Goal: Check status: Check status

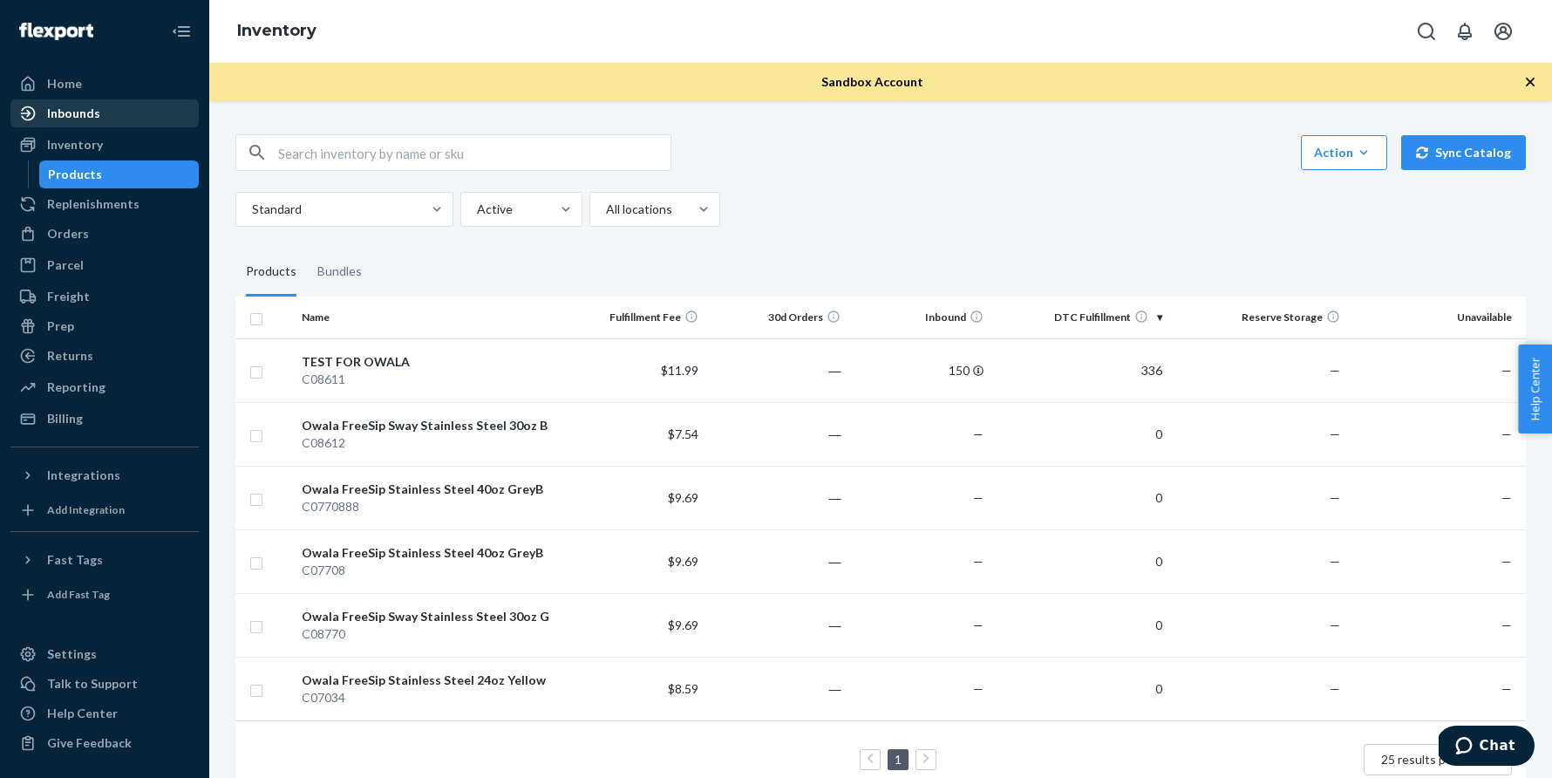
click at [100, 120] on div "Inbounds" at bounding box center [104, 113] width 185 height 24
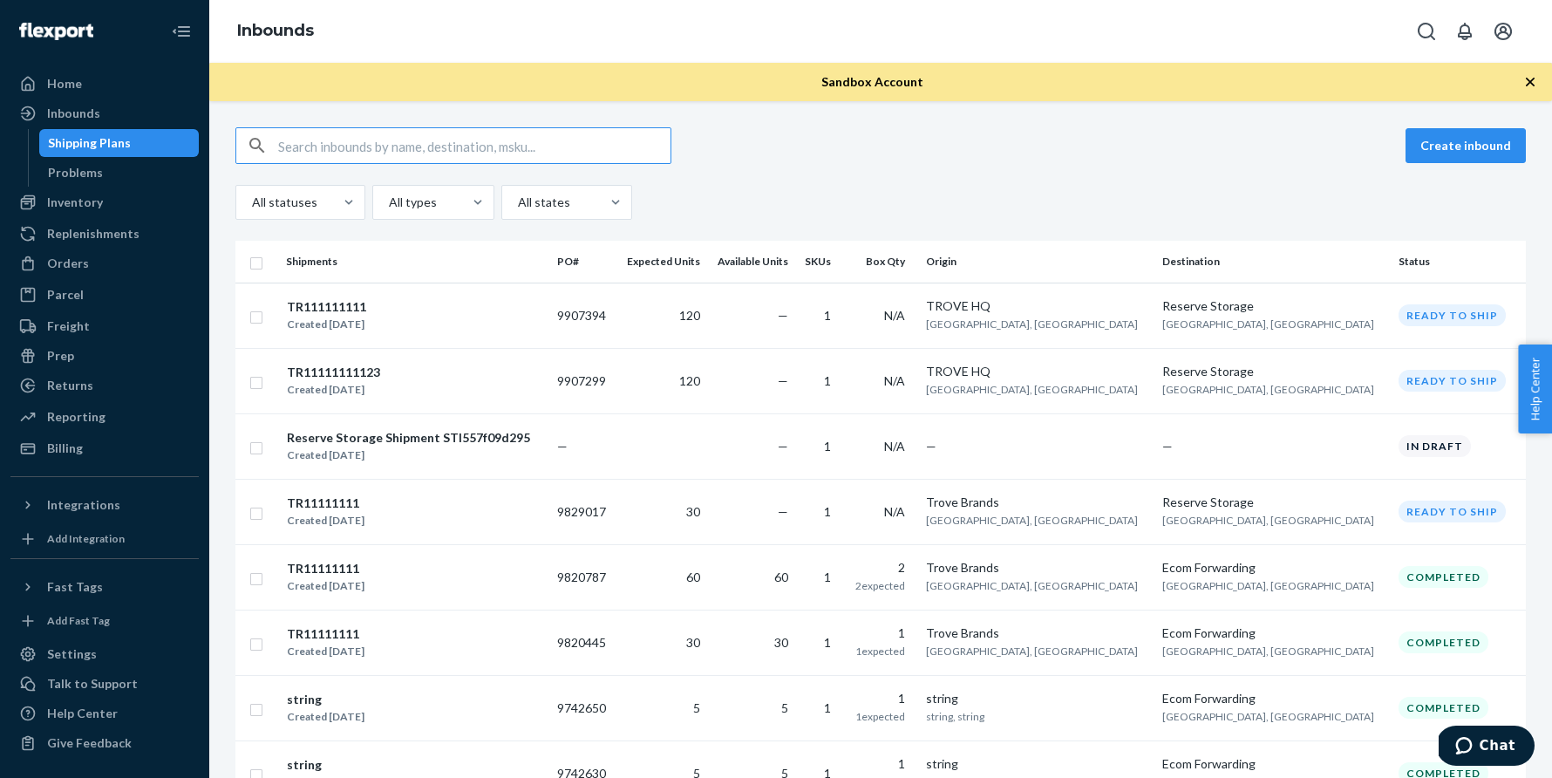
click at [793, 185] on div "All statuses All types All states" at bounding box center [880, 202] width 1290 height 35
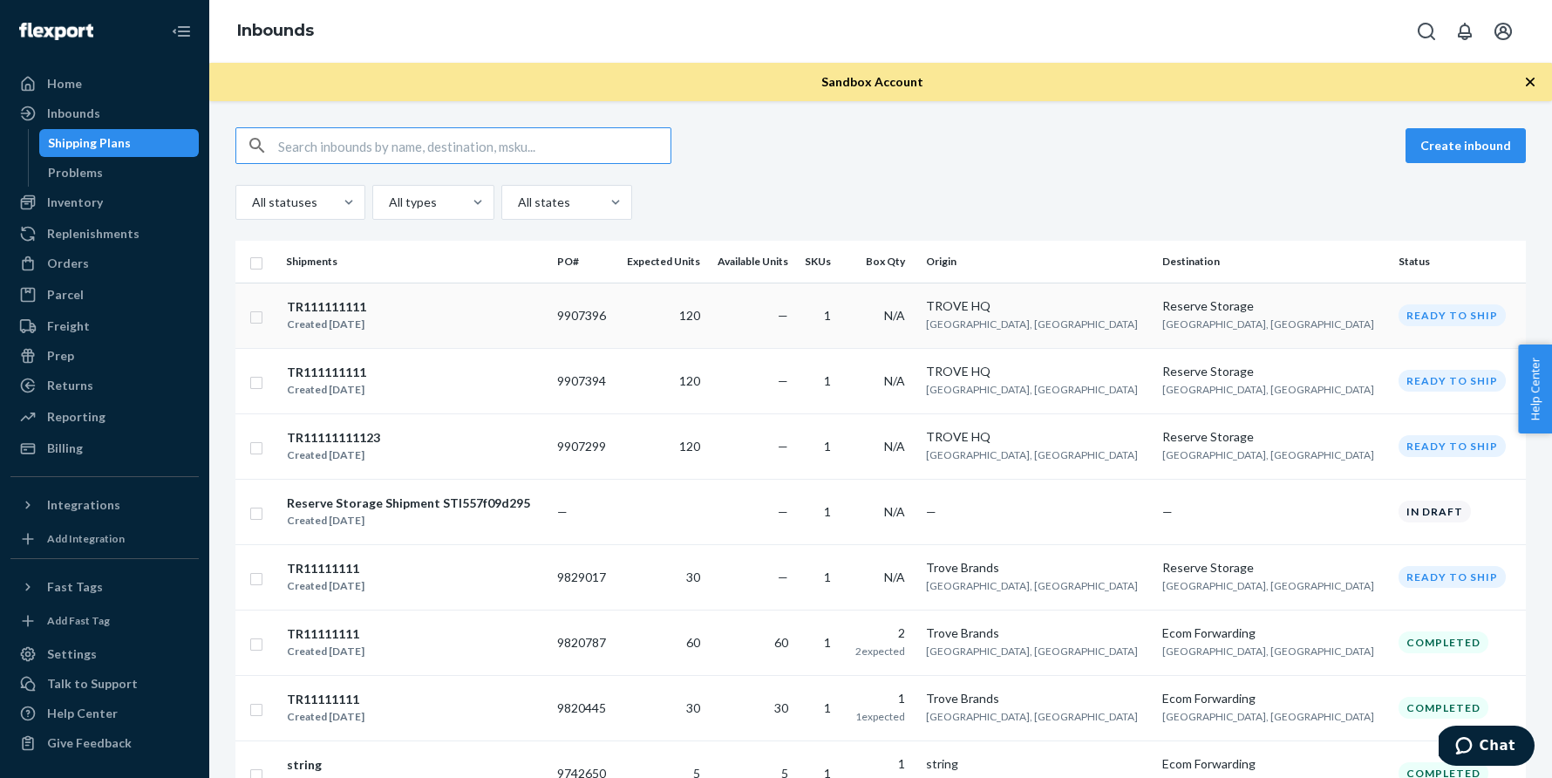
click at [336, 310] on div "TR111111111" at bounding box center [326, 306] width 79 height 17
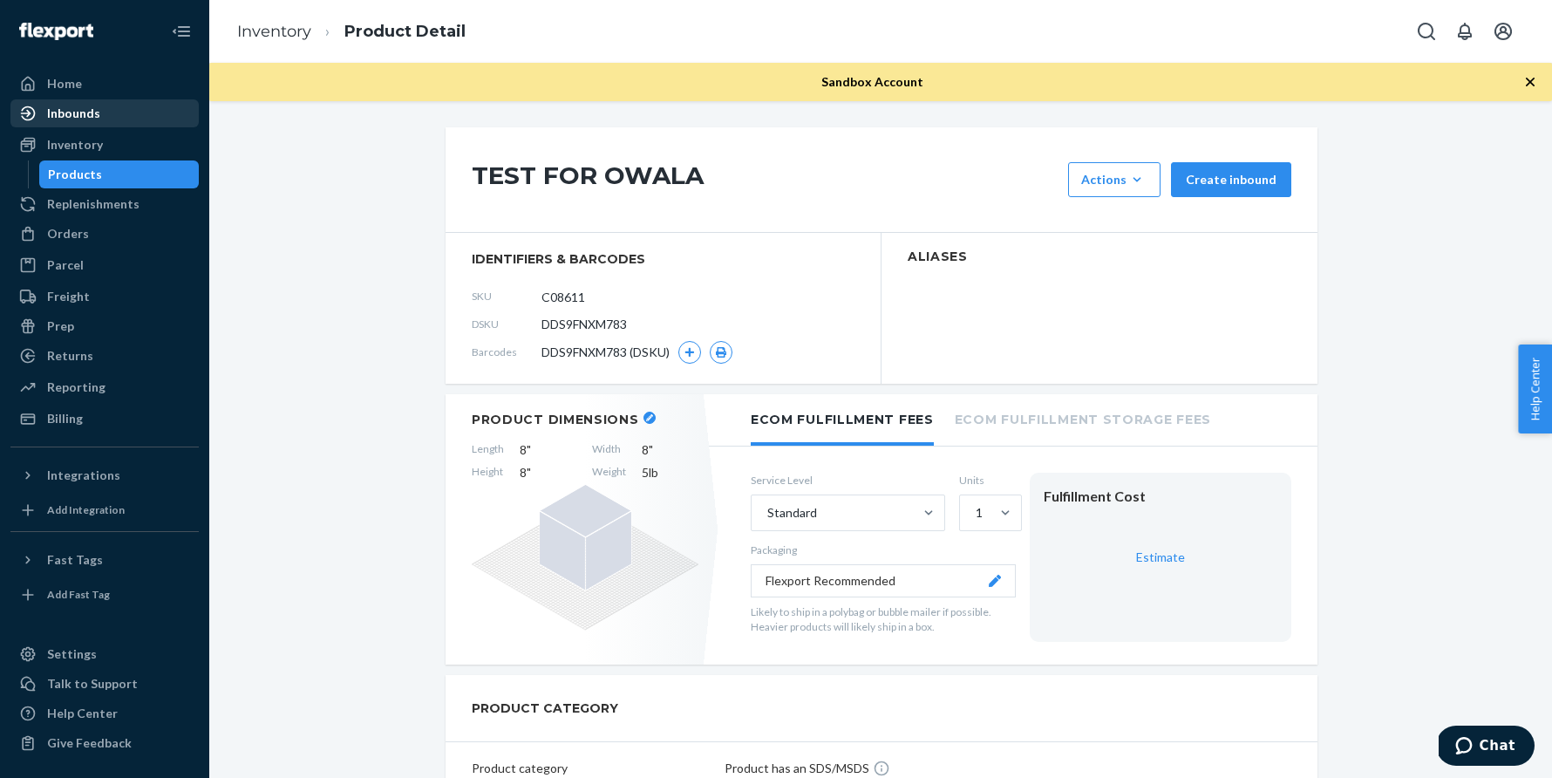
click at [131, 112] on div "Inbounds" at bounding box center [104, 113] width 185 height 24
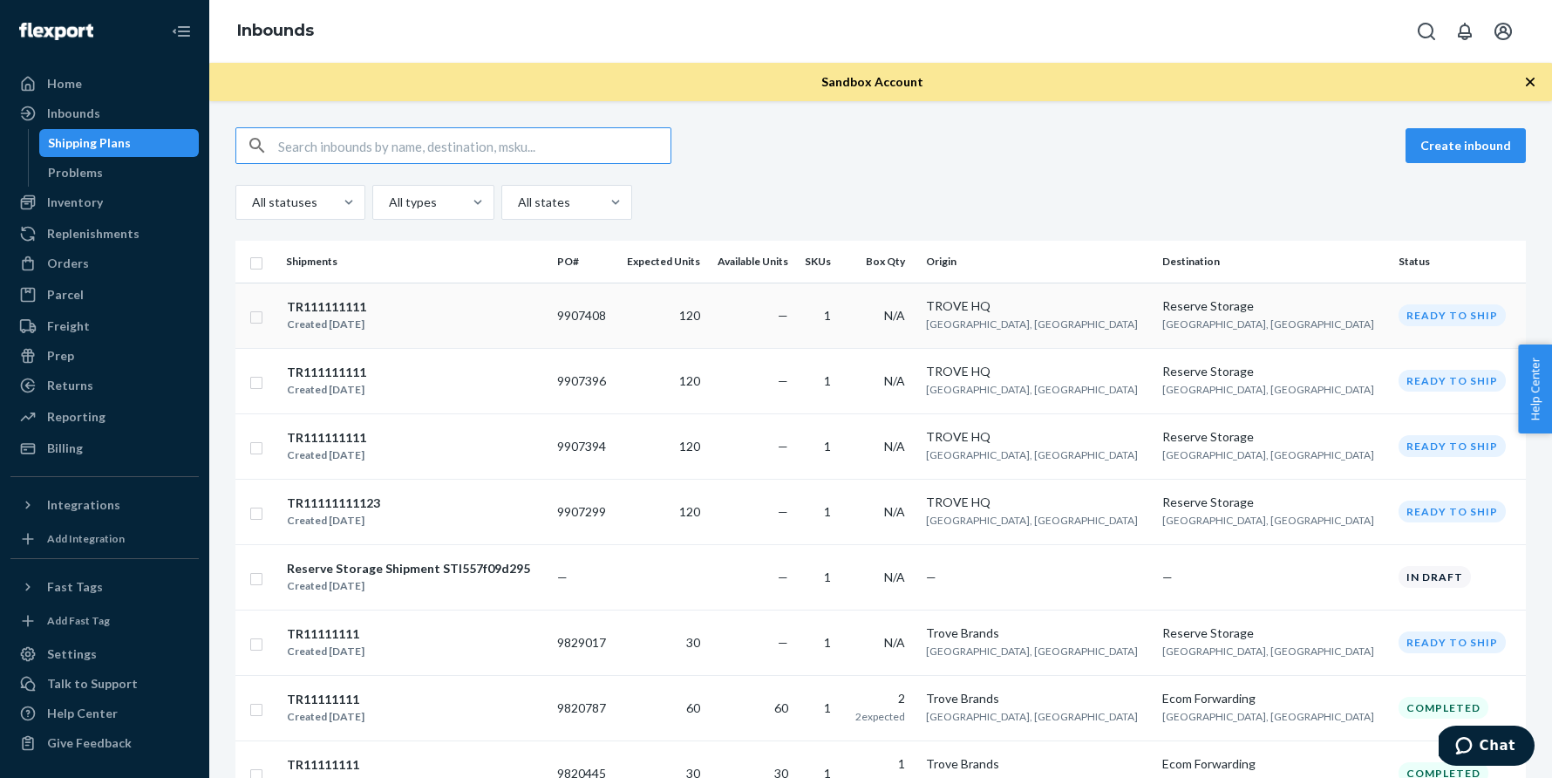
click at [364, 303] on div "TR111111111" at bounding box center [326, 306] width 79 height 17
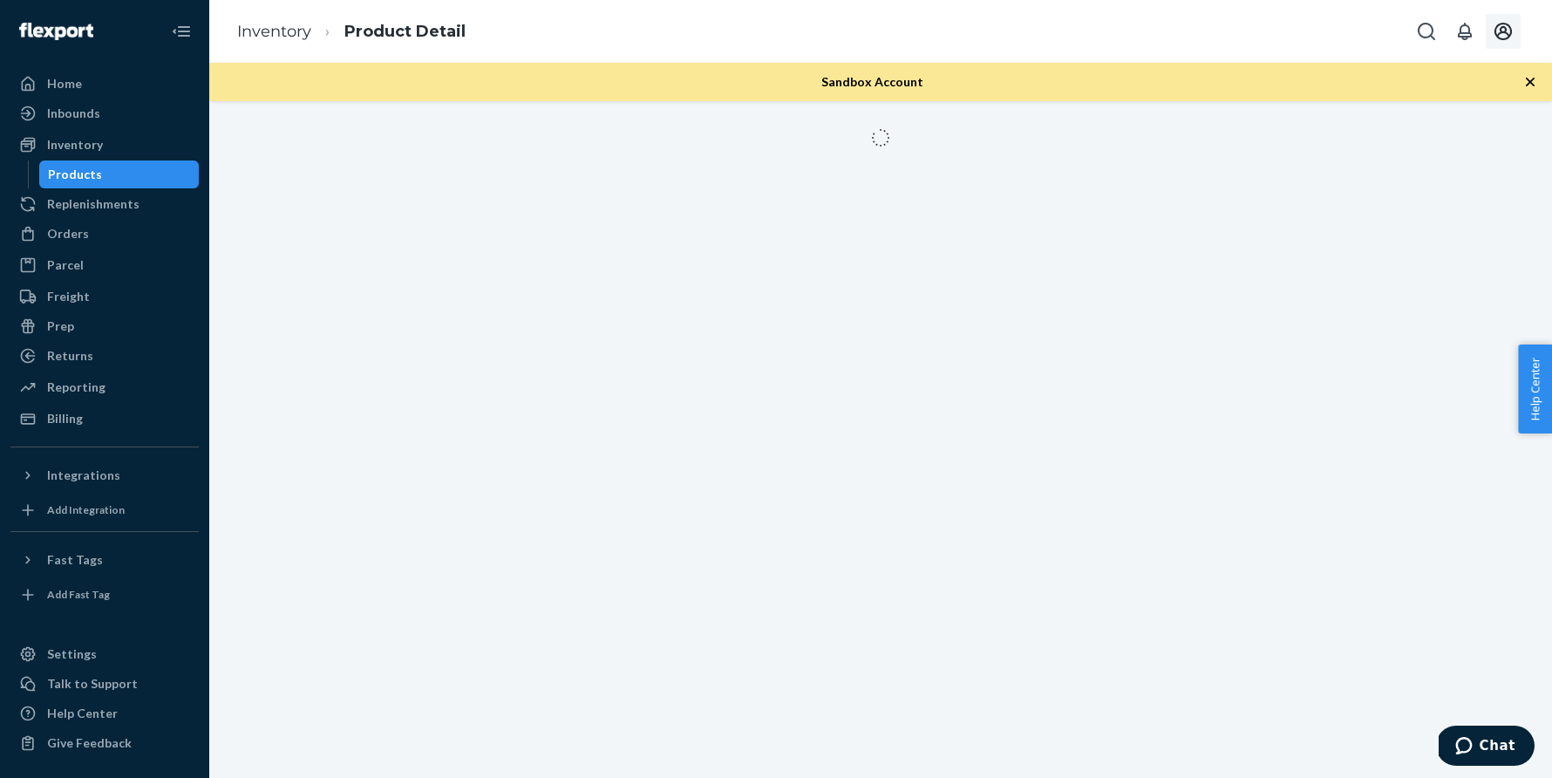
click at [1504, 24] on icon "Open account menu" at bounding box center [1503, 31] width 21 height 21
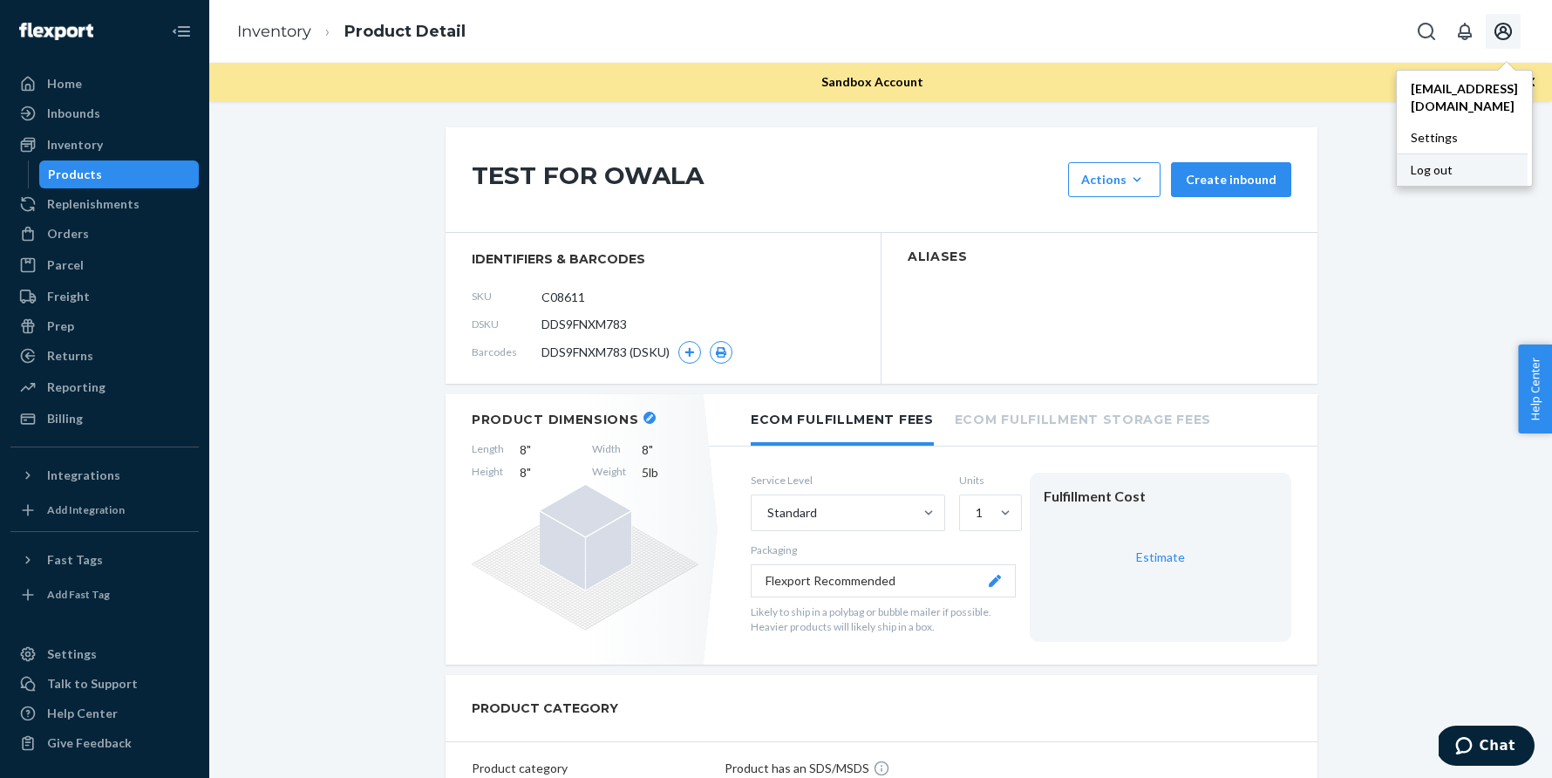
click at [1397, 158] on div "Log out" at bounding box center [1462, 169] width 131 height 32
